Goal: Transaction & Acquisition: Purchase product/service

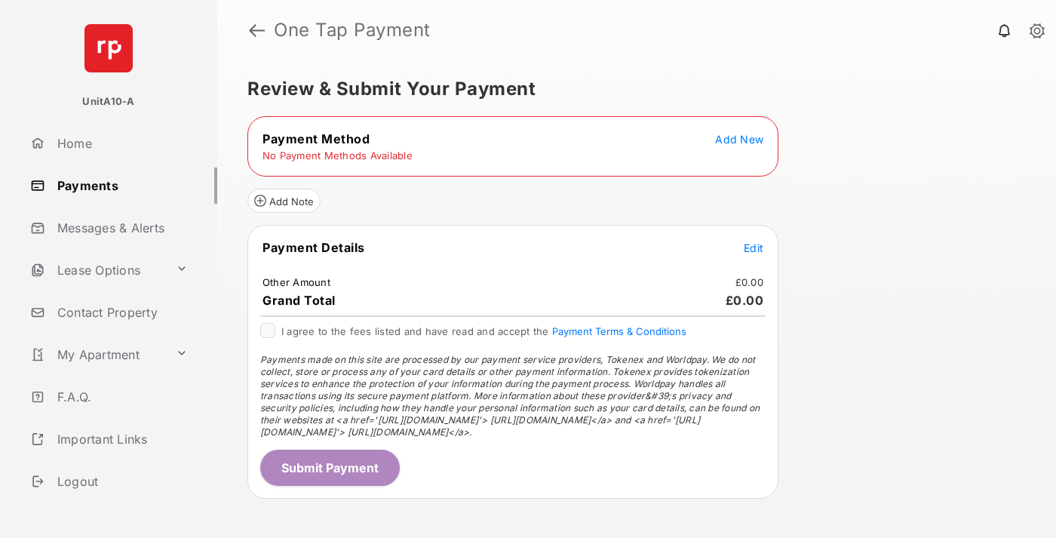
click at [739, 139] on span "Add New" at bounding box center [739, 139] width 48 height 13
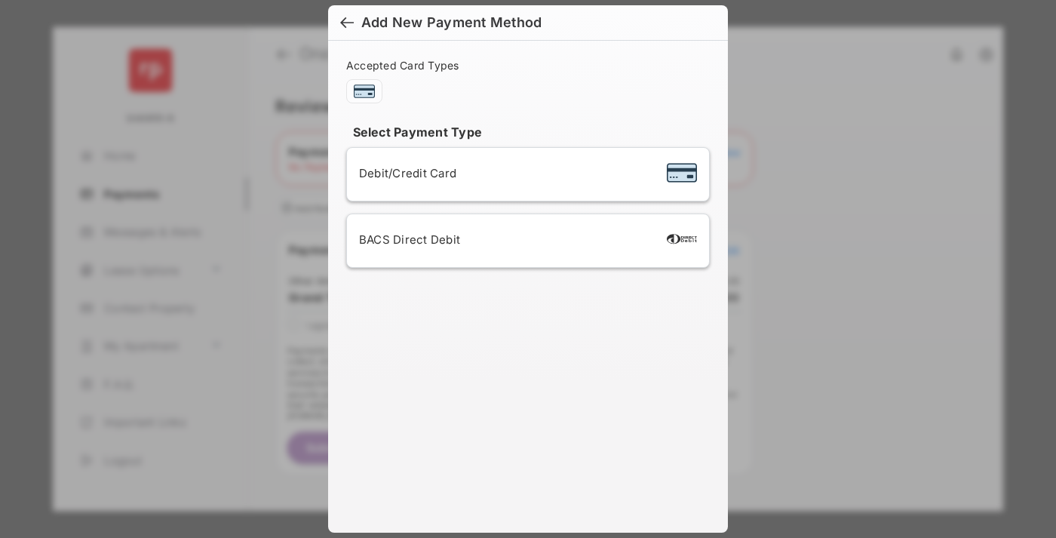
click at [403, 173] on span "Debit/Credit Card" at bounding box center [407, 173] width 97 height 14
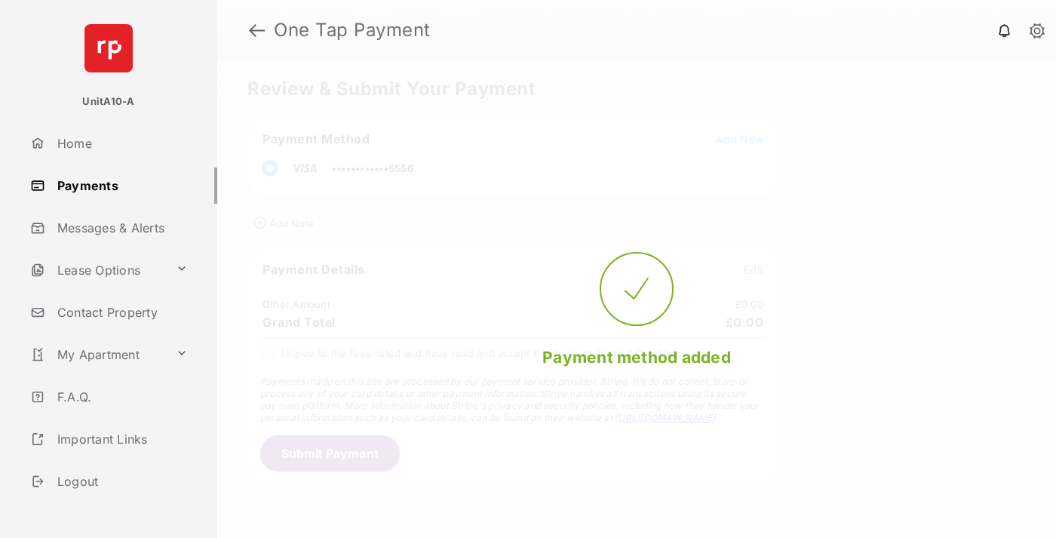
click at [753, 269] on span "Edit" at bounding box center [754, 269] width 20 height 13
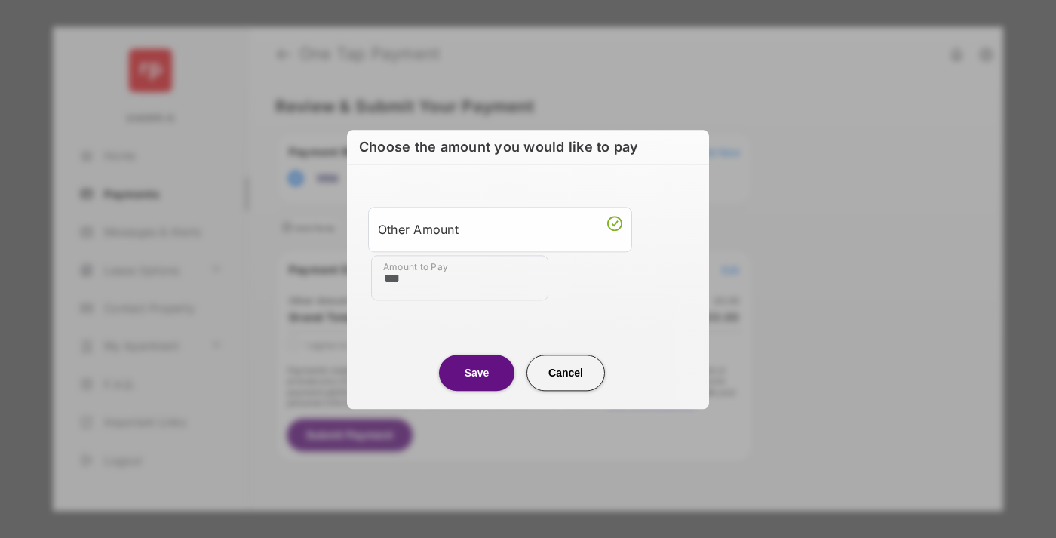
type input "***"
click at [477, 372] on button "Save" at bounding box center [476, 372] width 75 height 36
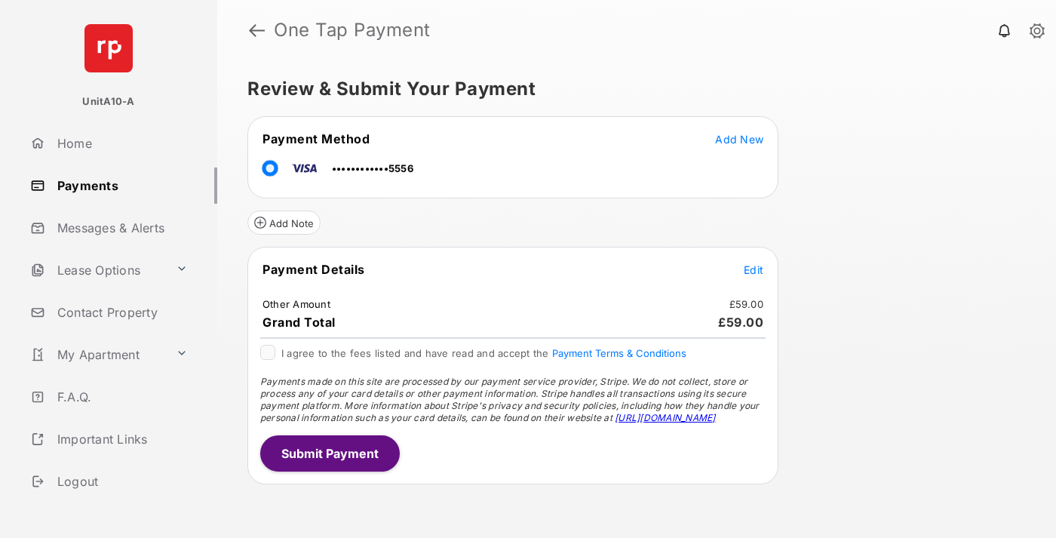
click at [329, 452] on button "Submit Payment" at bounding box center [330, 453] width 140 height 36
